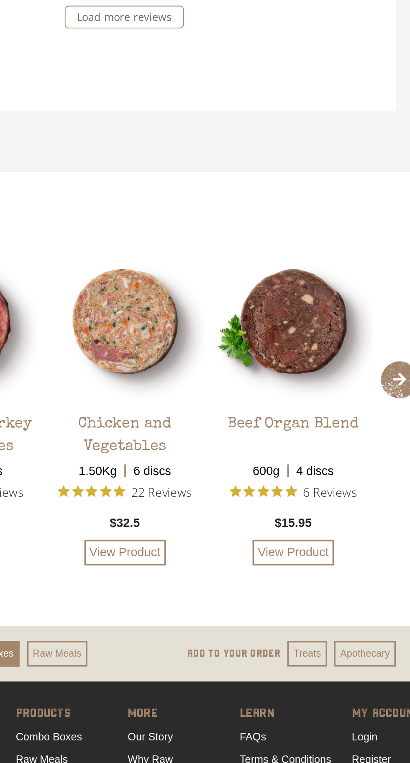
scroll to position [2038, 0]
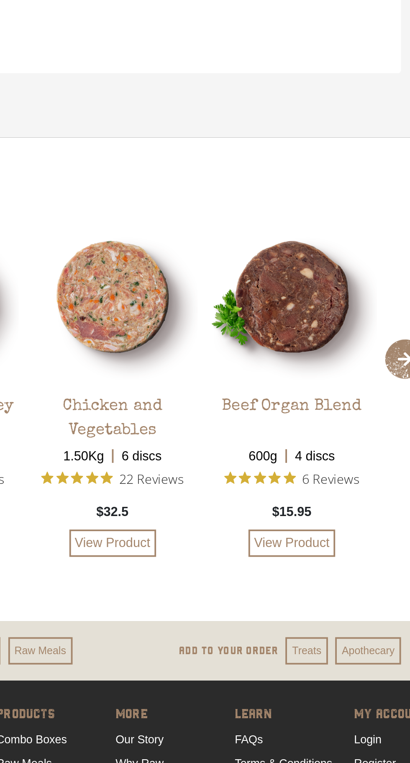
click at [299, 760] on li "Delivery & Shipping" at bounding box center [298, 766] width 58 height 13
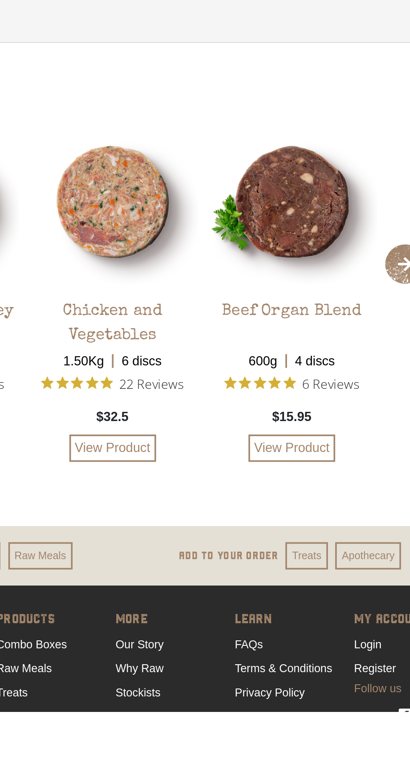
click at [284, 763] on link "Delivery & Shipping" at bounding box center [294, 766] width 51 height 7
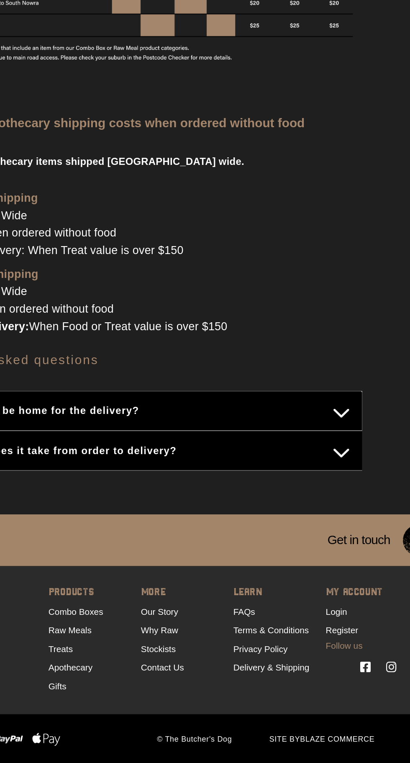
scroll to position [574, 0]
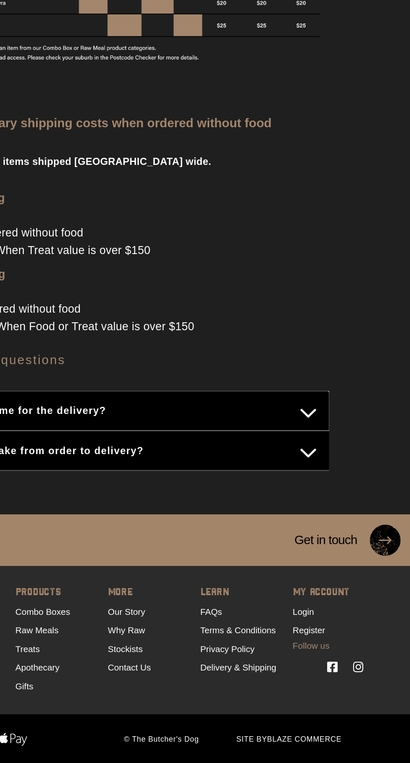
click at [360, 612] on h5 "Get in touch" at bounding box center [353, 613] width 59 height 35
click at [396, 612] on img at bounding box center [393, 613] width 21 height 21
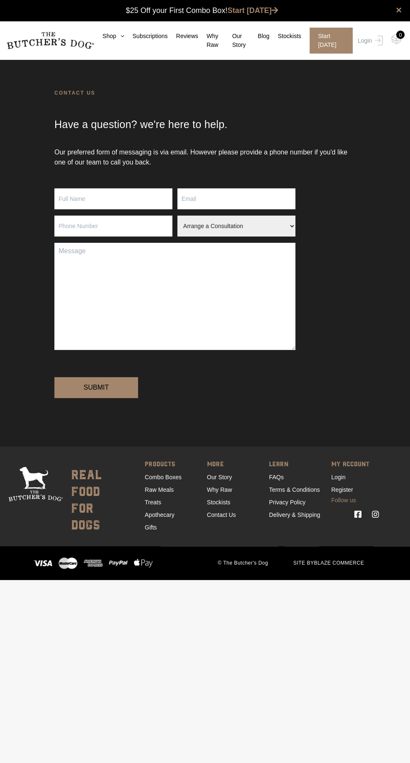
click at [119, 199] on input "Contact form" at bounding box center [113, 198] width 118 height 21
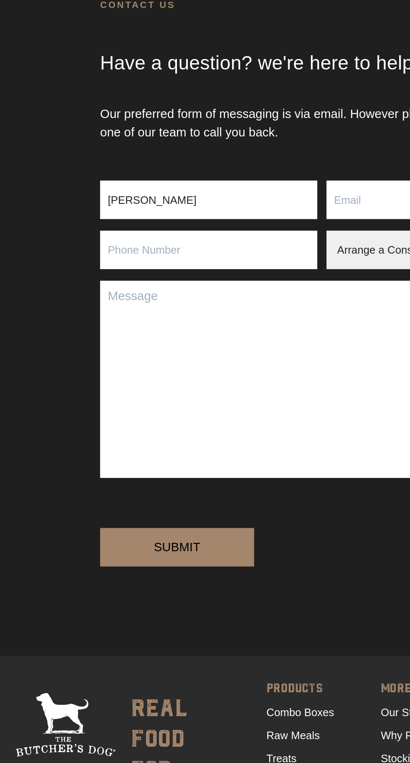
type input "Riley"
paste textarea "Hi, I had a look in the areas that you deliver to but it doesn't have Appin NSW…"
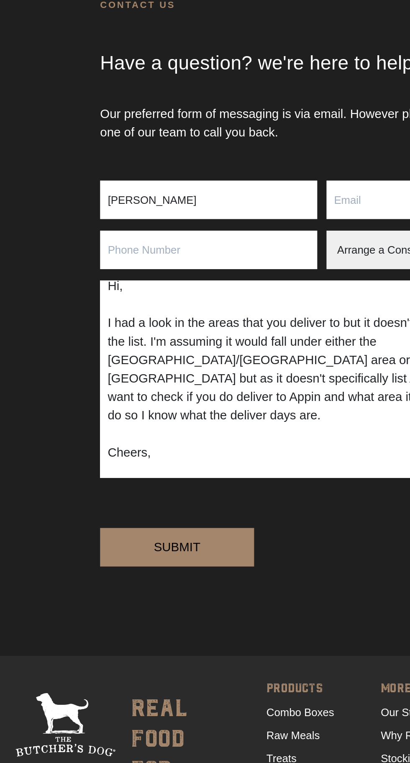
scroll to position [4, 0]
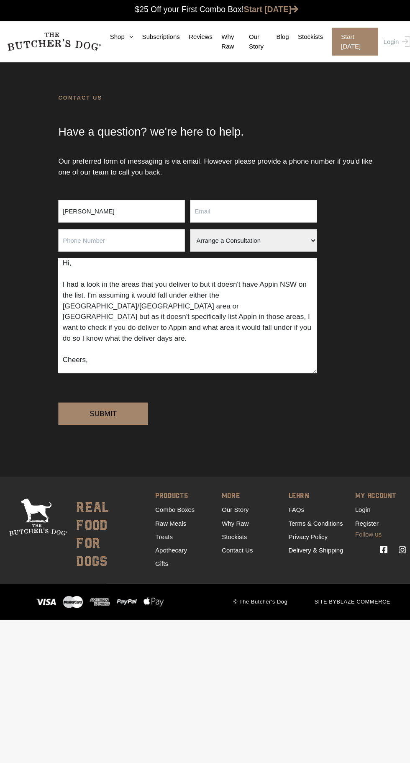
type textarea "Hi, I had a look in the areas that you deliver to but it doesn't have Appin NSW…"
click at [222, 230] on select "Arrange a Consultation Become a Stockist Order Query Stock Enquiry" at bounding box center [237, 226] width 118 height 21
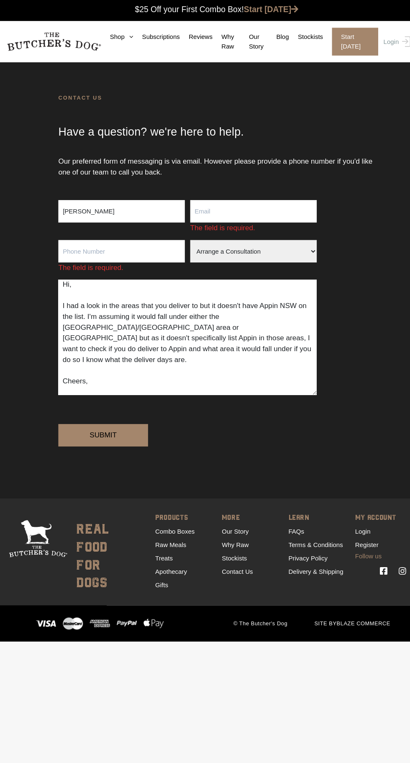
select select "Order Query"
click at [235, 200] on input "Contact form" at bounding box center [237, 198] width 118 height 21
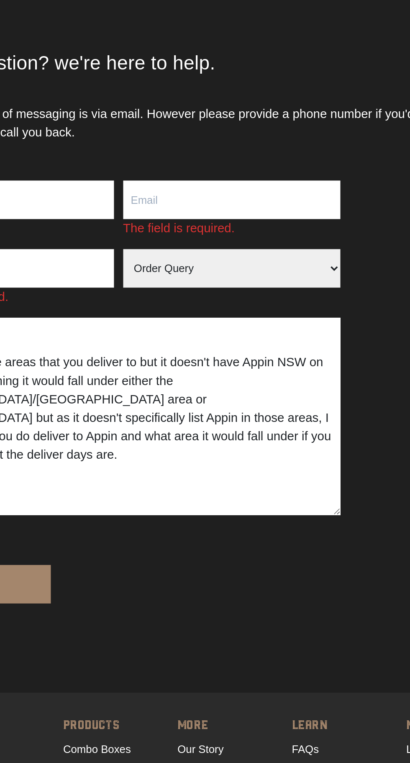
type input "unlinkedtothepast@gmail.com"
type input "0404578823"
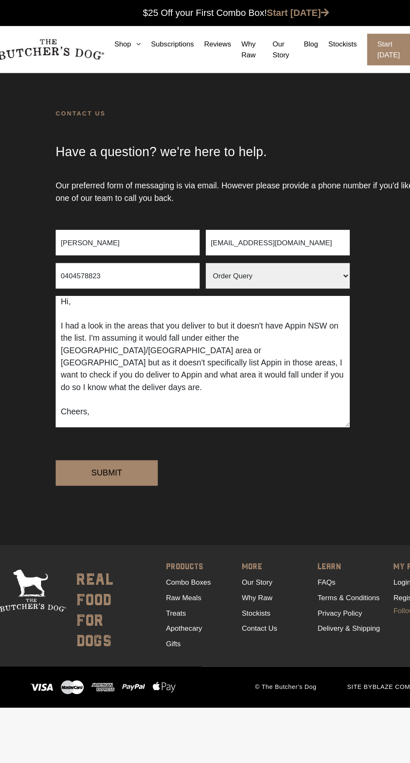
click at [186, 308] on textarea "Hi, I had a look in the areas that you deliver to but it doesn't have Appin NSW…" at bounding box center [174, 296] width 241 height 107
type textarea "Hi, I had a look in the areas that you deliver to but it doesn't have Appin NSW…"
click at [109, 398] on input "Submit" at bounding box center [96, 387] width 84 height 21
